Goal: Task Accomplishment & Management: Complete application form

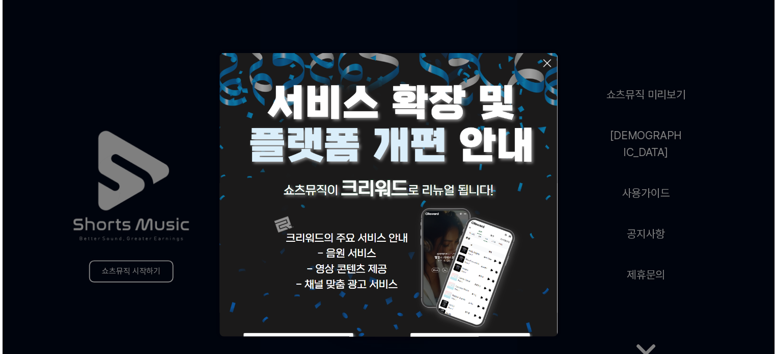
scroll to position [56, 0]
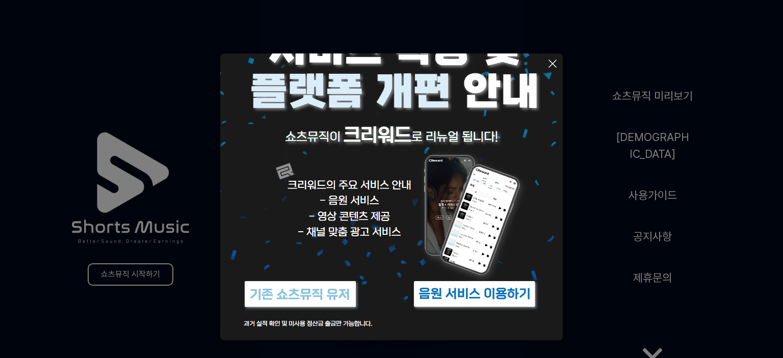
click at [618, 324] on button at bounding box center [391, 179] width 783 height 358
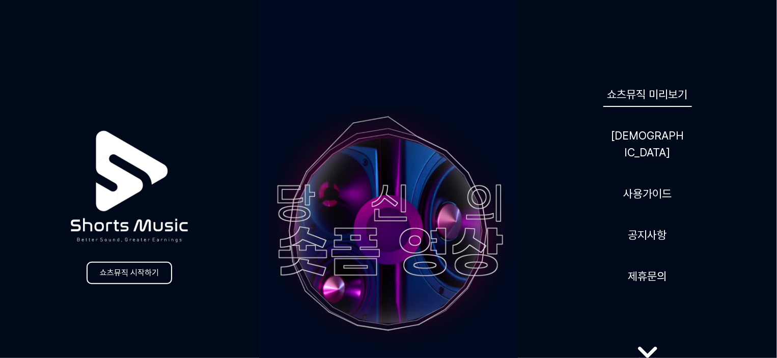
click at [648, 105] on link "쇼츠뮤직 미리보기" at bounding box center [648, 94] width 89 height 25
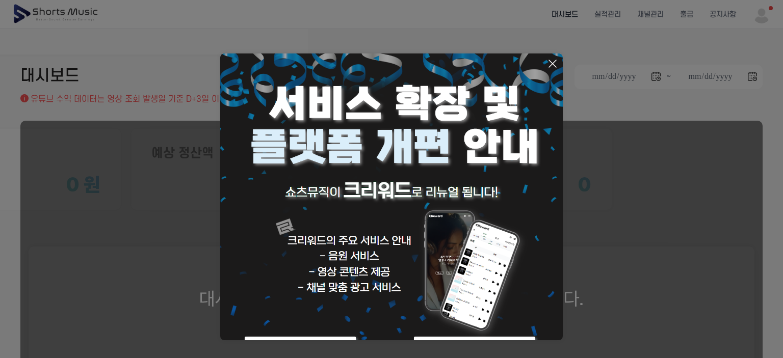
click at [599, 254] on button at bounding box center [391, 179] width 783 height 358
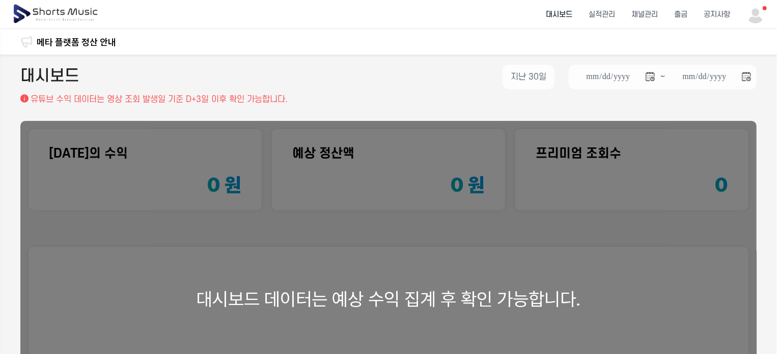
click at [364, 90] on div "**********" at bounding box center [388, 79] width 737 height 29
click at [417, 65] on div "**********" at bounding box center [388, 79] width 737 height 29
click at [577, 41] on div "음원 수익 정산일 변경 안내 메타 플랫폼 정산 안내 메타 플랫폼 SM VIBE 음원 사용 영상 오리지널 사운드 복원 안내 SM Track 음원…" at bounding box center [388, 41] width 777 height 25
click at [758, 14] on img at bounding box center [756, 14] width 18 height 18
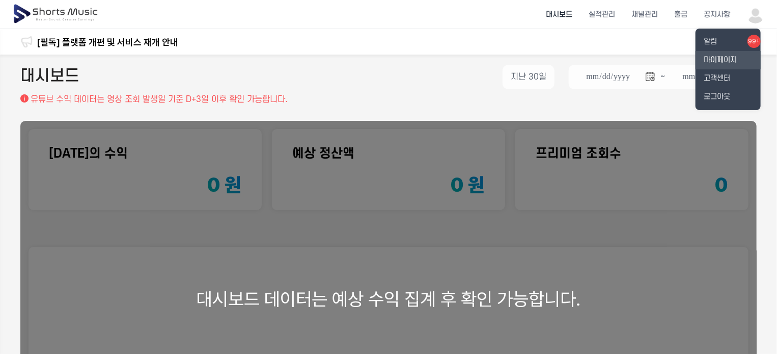
click at [716, 58] on link "마이페이지" at bounding box center [728, 60] width 65 height 18
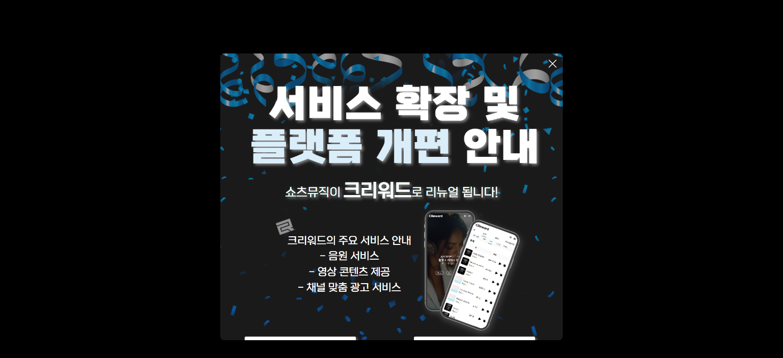
click at [556, 66] on icon at bounding box center [552, 64] width 12 height 12
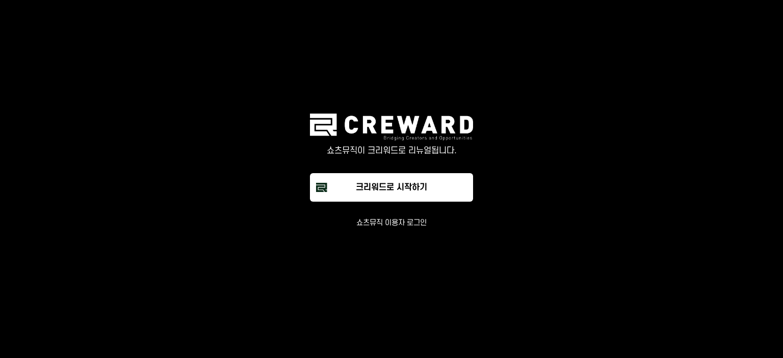
click at [389, 224] on button "쇼츠뮤직 이용자 로그인" at bounding box center [391, 223] width 70 height 10
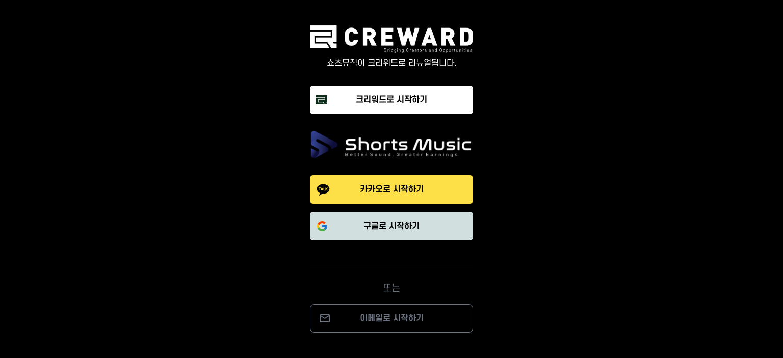
click at [393, 230] on p "구글로 시작하기" at bounding box center [391, 226] width 56 height 12
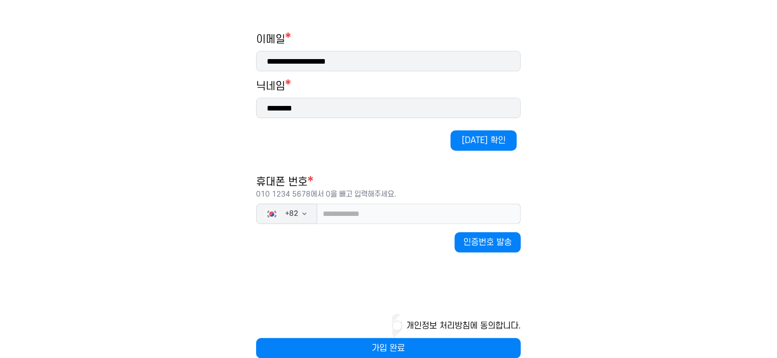
scroll to position [153, 0]
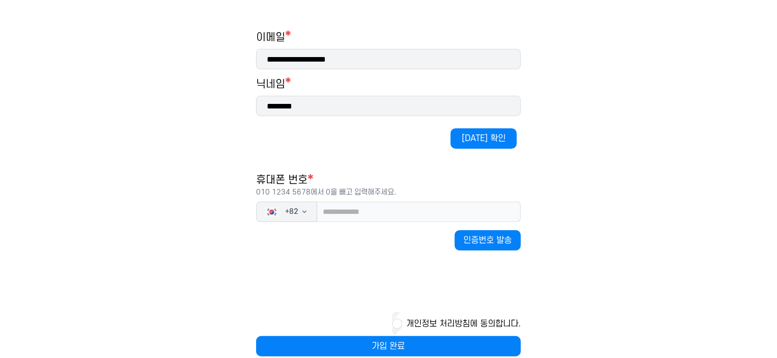
click at [334, 110] on input "********" at bounding box center [388, 106] width 265 height 20
type input "*******"
click at [479, 133] on button "중복 확인" at bounding box center [484, 138] width 66 height 20
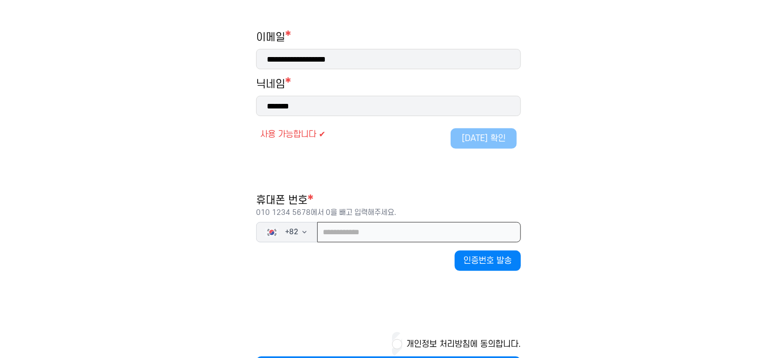
click at [359, 225] on input "tel" at bounding box center [419, 232] width 204 height 20
type input "**********"
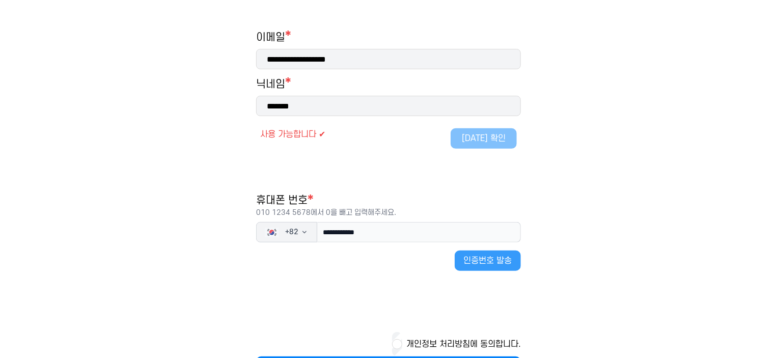
click at [477, 261] on button "인증번호 발송" at bounding box center [488, 261] width 66 height 20
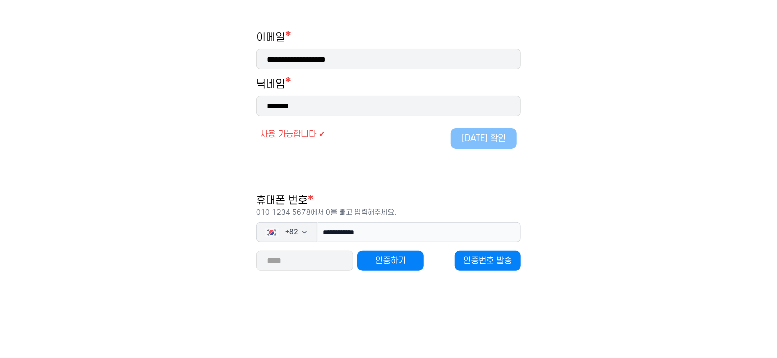
click at [287, 263] on input "number" at bounding box center [304, 261] width 97 height 20
type input "*****"
click at [382, 262] on button "인증하기" at bounding box center [391, 261] width 66 height 20
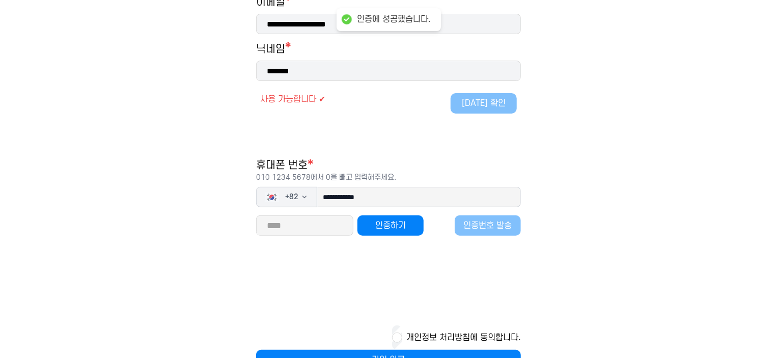
scroll to position [220, 0]
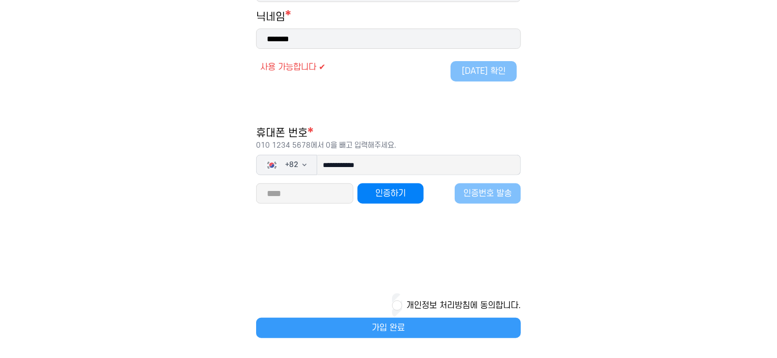
click at [387, 329] on button "가입 완료" at bounding box center [388, 328] width 265 height 20
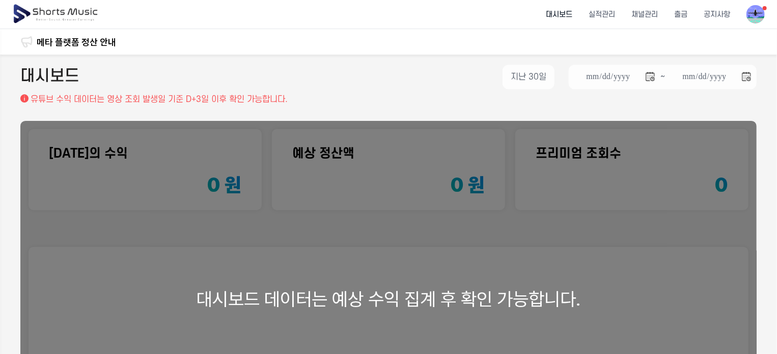
click at [379, 242] on div "대시보드 데이터는 예상 수익 집계 후 확인 가능합니다." at bounding box center [388, 299] width 737 height 356
click at [565, 16] on li "대시보드" at bounding box center [559, 14] width 43 height 27
click at [605, 18] on li "실적관리" at bounding box center [602, 14] width 43 height 27
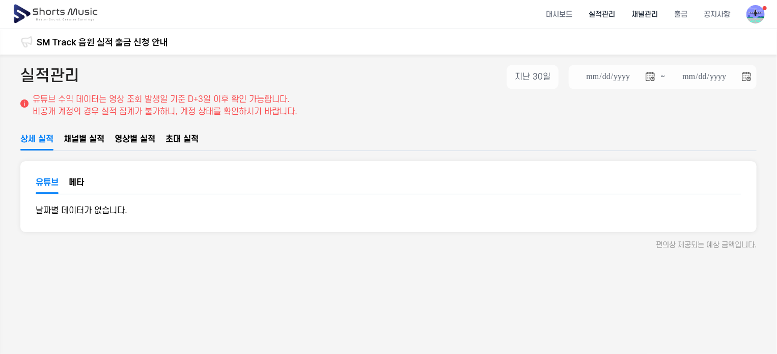
click at [650, 17] on li "채널관리" at bounding box center [645, 14] width 43 height 27
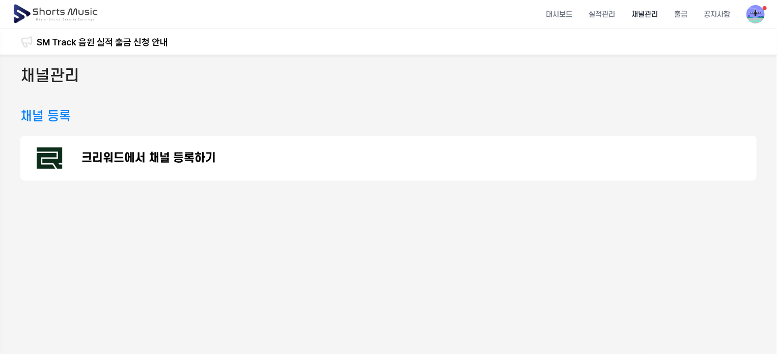
click at [191, 159] on p "크리워드에서 채널 등록하기" at bounding box center [149, 158] width 135 height 12
click at [69, 12] on img at bounding box center [56, 14] width 88 height 29
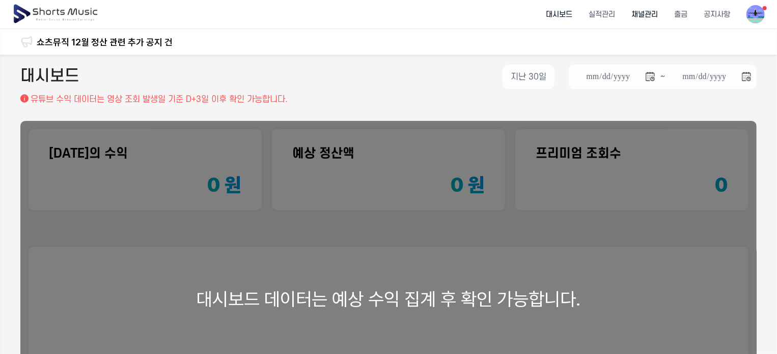
click at [638, 16] on li "채널관리" at bounding box center [645, 14] width 43 height 27
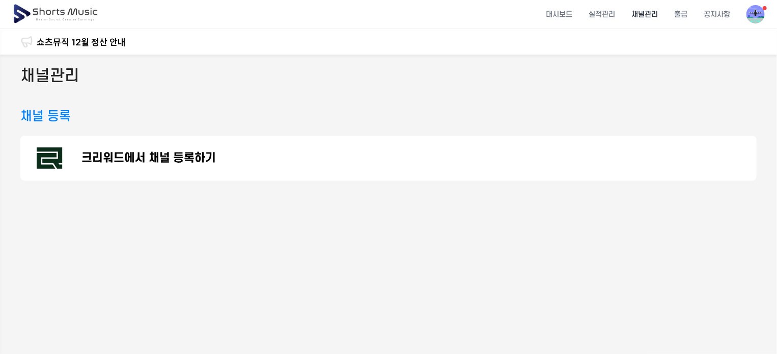
click at [103, 117] on div "채널 등록" at bounding box center [388, 116] width 737 height 18
drag, startPoint x: 63, startPoint y: 117, endPoint x: 39, endPoint y: 113, distance: 24.8
click at [61, 117] on h3 "채널 등록" at bounding box center [45, 116] width 50 height 18
click at [39, 113] on h3 "채널 등록" at bounding box center [45, 116] width 50 height 18
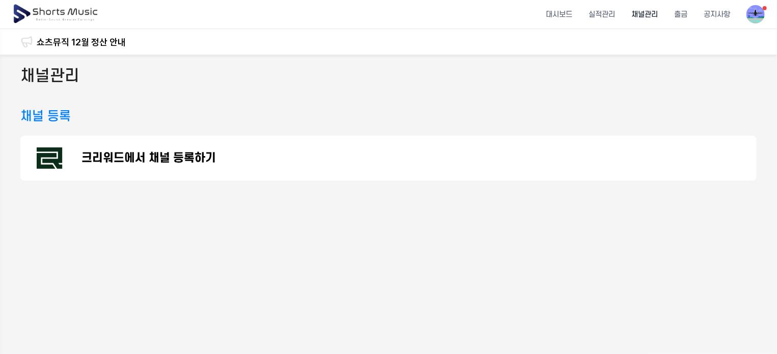
click at [48, 83] on h2 "채널관리" at bounding box center [49, 76] width 59 height 23
click at [122, 111] on div "채널 등록" at bounding box center [388, 116] width 737 height 18
click at [147, 159] on p "크리워드에서 채널 등록하기" at bounding box center [149, 158] width 135 height 12
